Goal: Information Seeking & Learning: Check status

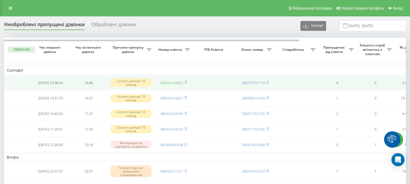
click at [160, 81] on link "380634149083" at bounding box center [171, 82] width 23 height 5
click at [167, 83] on link "380634149083" at bounding box center [171, 82] width 23 height 5
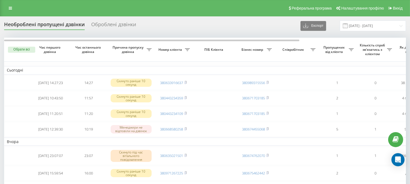
click at [239, 26] on div "Необроблені пропущені дзвінки Оброблені дзвінки Експорт .csv .xlsx 18.09.2025 -…" at bounding box center [205, 25] width 402 height 11
click at [246, 29] on div "Необроблені пропущені дзвінки Оброблені дзвінки Експорт .csv .xlsx 18.09.2025 -…" at bounding box center [205, 25] width 402 height 11
click at [277, 21] on div "Необроблені пропущені дзвінки Оброблені дзвінки Експорт .csv .xlsx 18.09.2025 -…" at bounding box center [205, 25] width 402 height 11
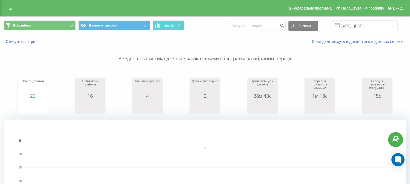
click at [274, 8] on div "Реферальна програма Налаштування профілю Вихід" at bounding box center [205, 8] width 410 height 16
drag, startPoint x: 379, startPoint y: 142, endPoint x: 375, endPoint y: 149, distance: 8.6
click at [254, 8] on div "Реферальна програма Налаштування профілю Вихід" at bounding box center [205, 8] width 410 height 16
